Goal: Transaction & Acquisition: Purchase product/service

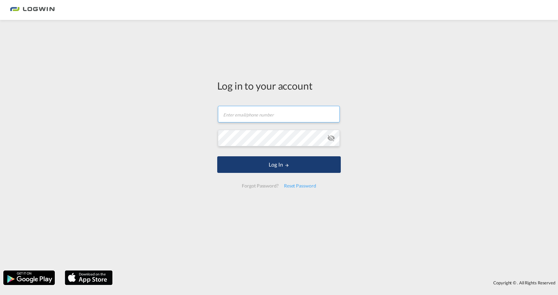
type input "[EMAIL_ADDRESS][PERSON_NAME][DOMAIN_NAME]"
click at [264, 166] on button "Log In" at bounding box center [279, 164] width 124 height 17
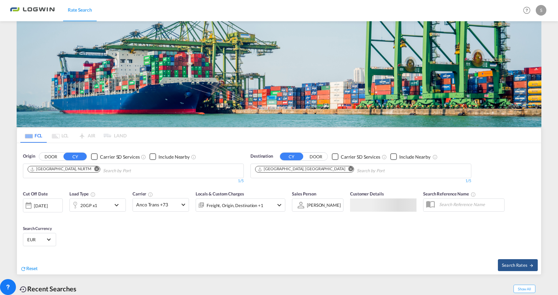
click at [94, 167] on md-icon "Remove" at bounding box center [96, 169] width 5 height 5
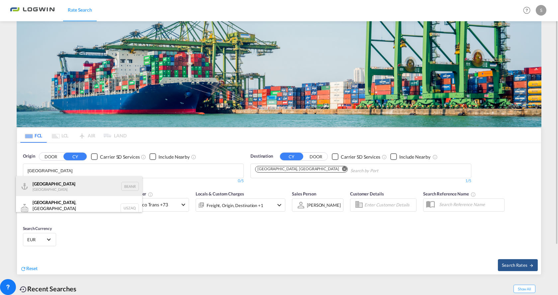
type input "[GEOGRAPHIC_DATA]"
click at [96, 186] on div "Antwerp [GEOGRAPHIC_DATA] BEANR" at bounding box center [79, 186] width 126 height 20
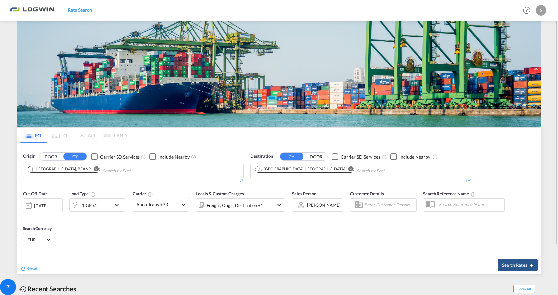
click at [348, 168] on md-icon "Remove" at bounding box center [350, 169] width 5 height 5
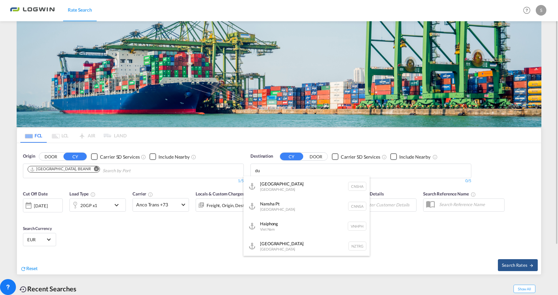
type input "d"
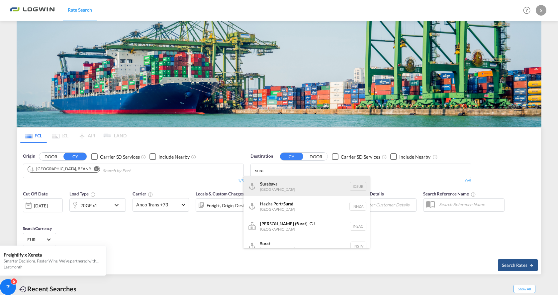
type input "sura"
click at [289, 185] on div "Sura baya [GEOGRAPHIC_DATA] IDSUB" at bounding box center [306, 186] width 126 height 20
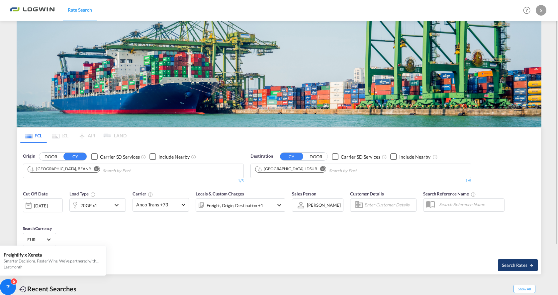
click at [515, 259] on button "Search Rates" at bounding box center [518, 265] width 40 height 12
type input "BEANR to IDSUB / [DATE]"
